Goal: Information Seeking & Learning: Find specific fact

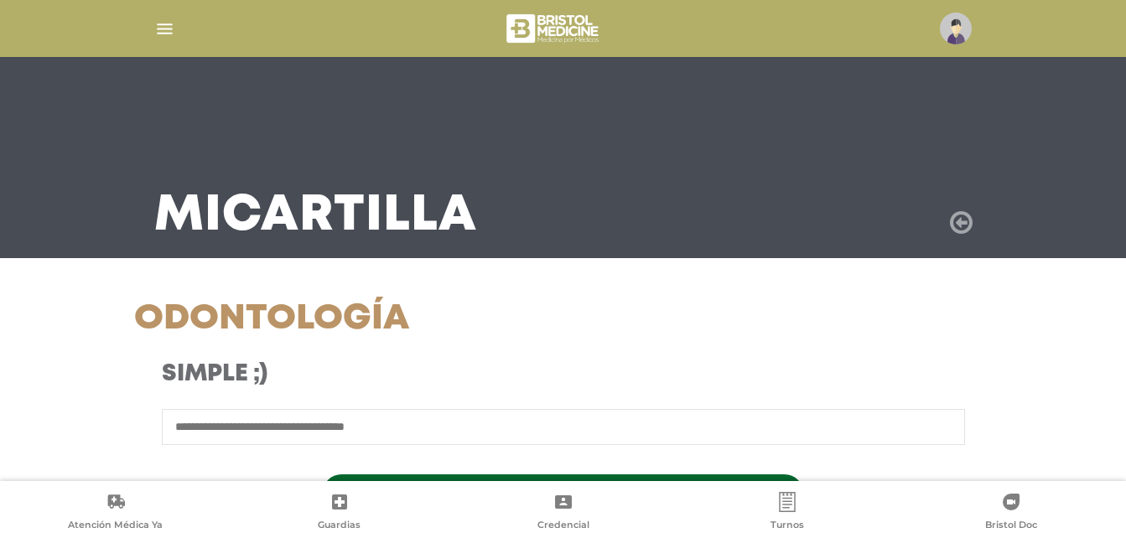
click at [961, 224] on icon at bounding box center [961, 223] width 23 height 27
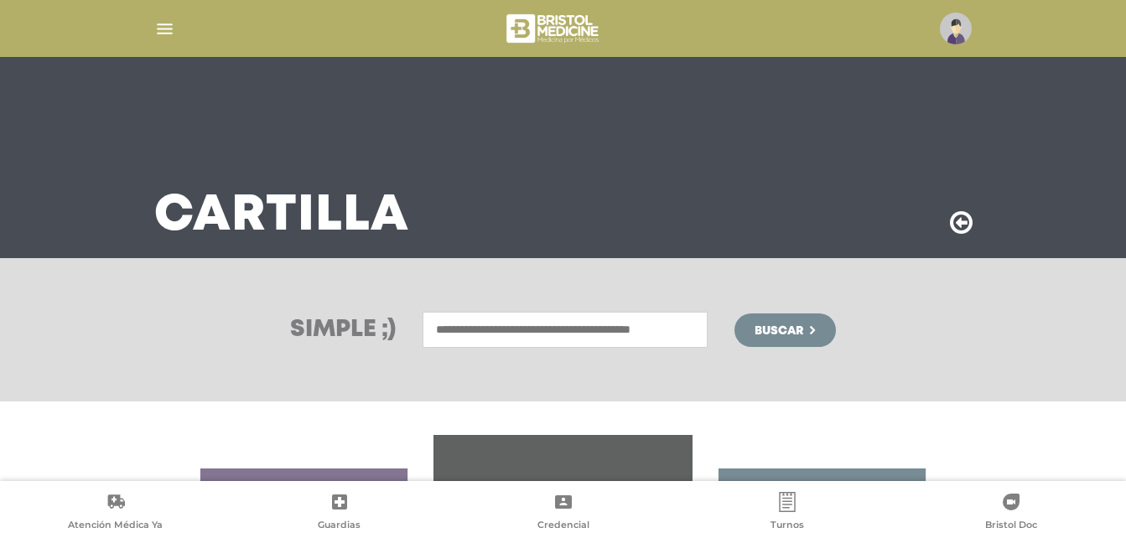
click at [547, 329] on input "text" at bounding box center [565, 330] width 285 height 36
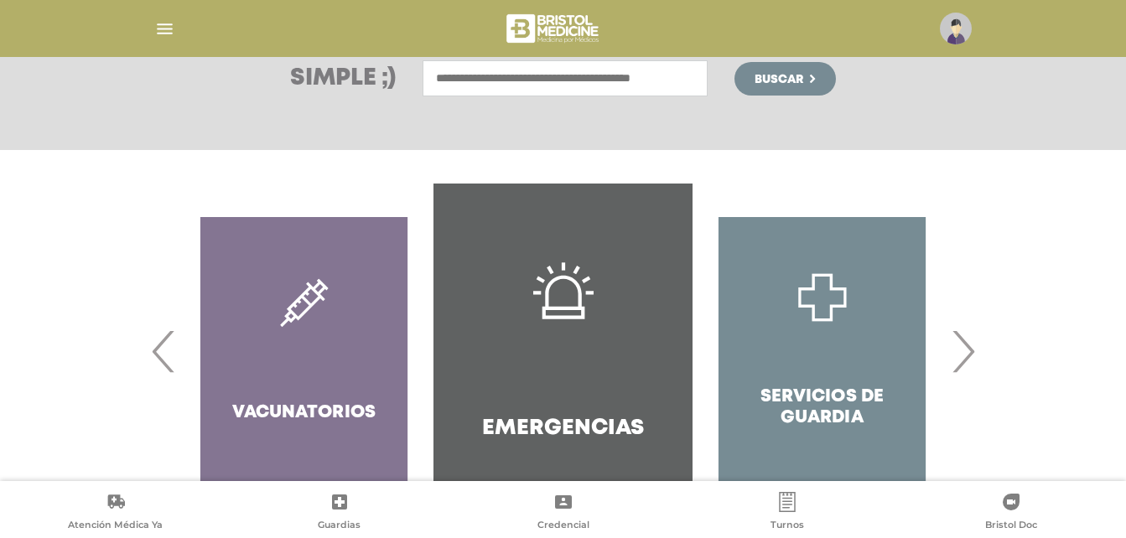
click at [972, 348] on span "›" at bounding box center [963, 351] width 33 height 91
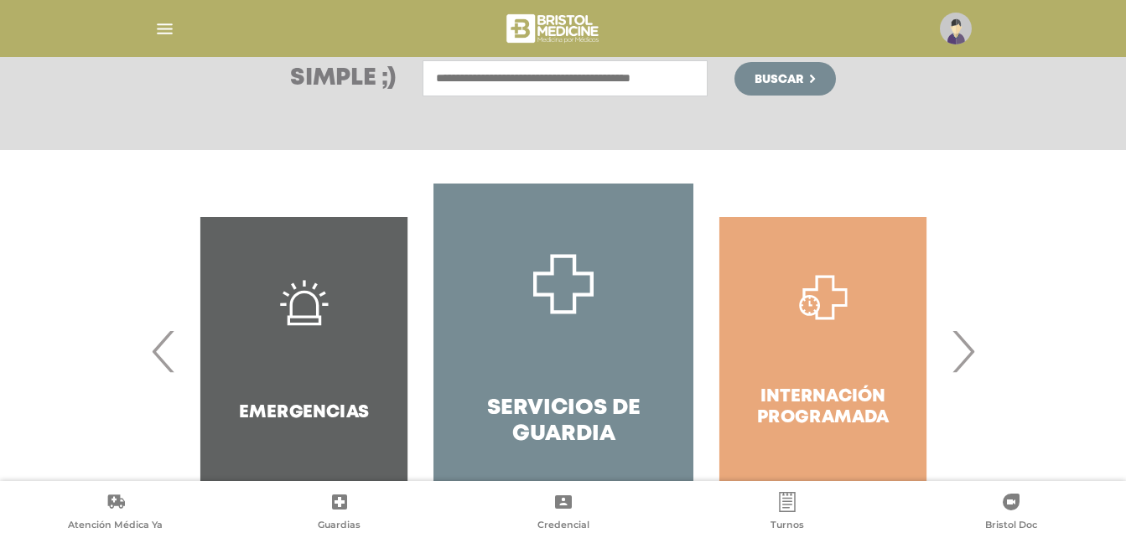
click at [603, 85] on input "text" at bounding box center [565, 78] width 285 height 36
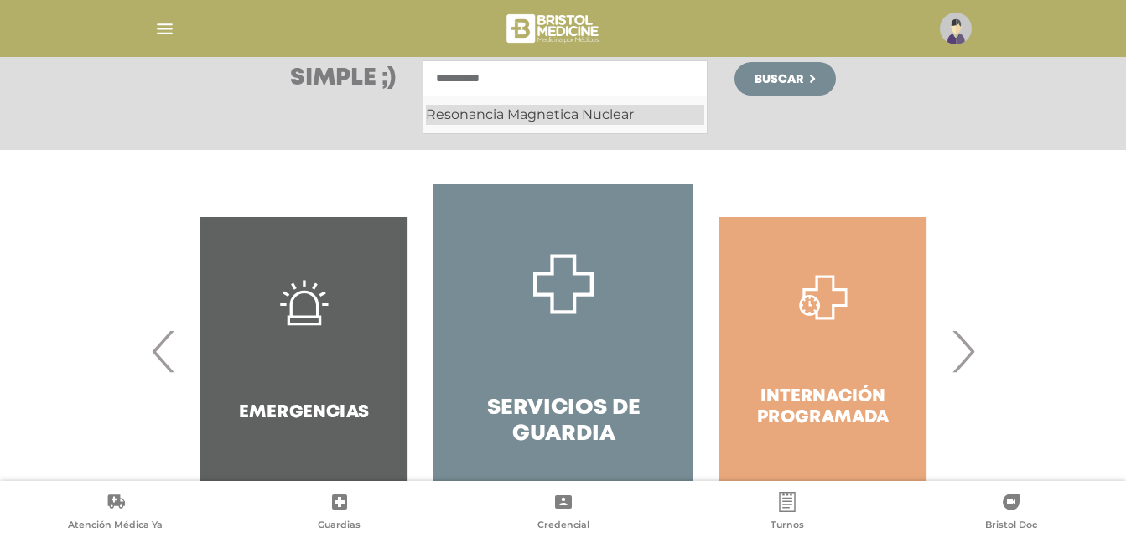
click at [599, 112] on div "Resonancia Magnetica Nuclear" at bounding box center [565, 115] width 278 height 20
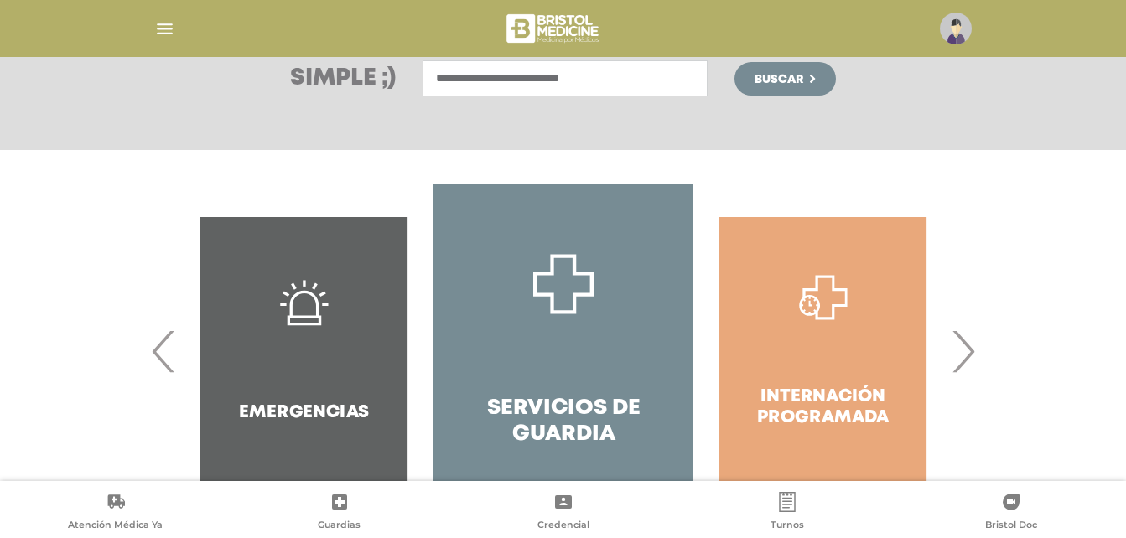
type input "**********"
click at [781, 79] on span "Buscar" at bounding box center [779, 80] width 49 height 12
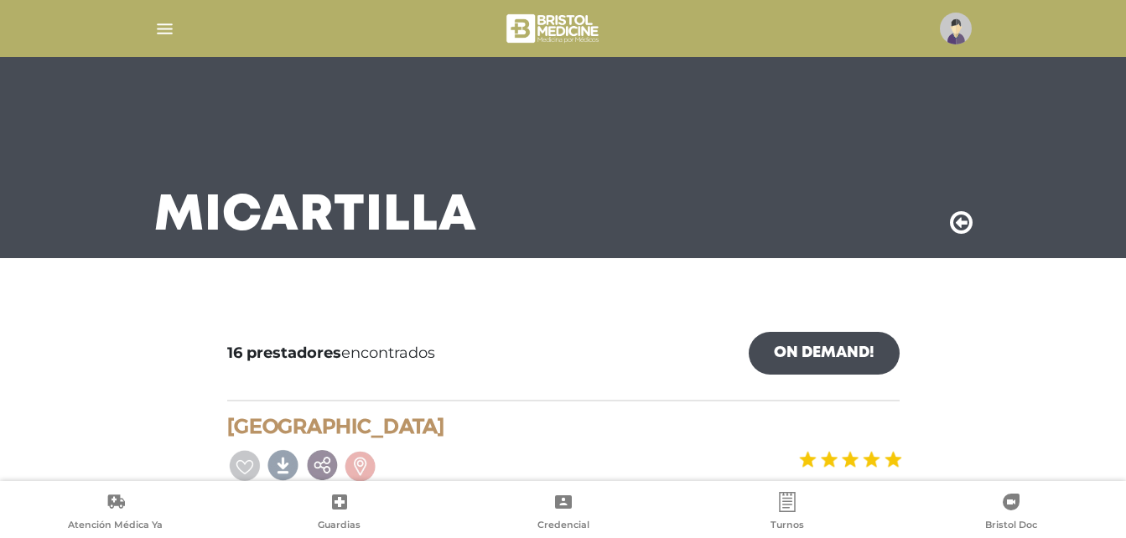
scroll to position [168, 0]
